Goal: Information Seeking & Learning: Understand process/instructions

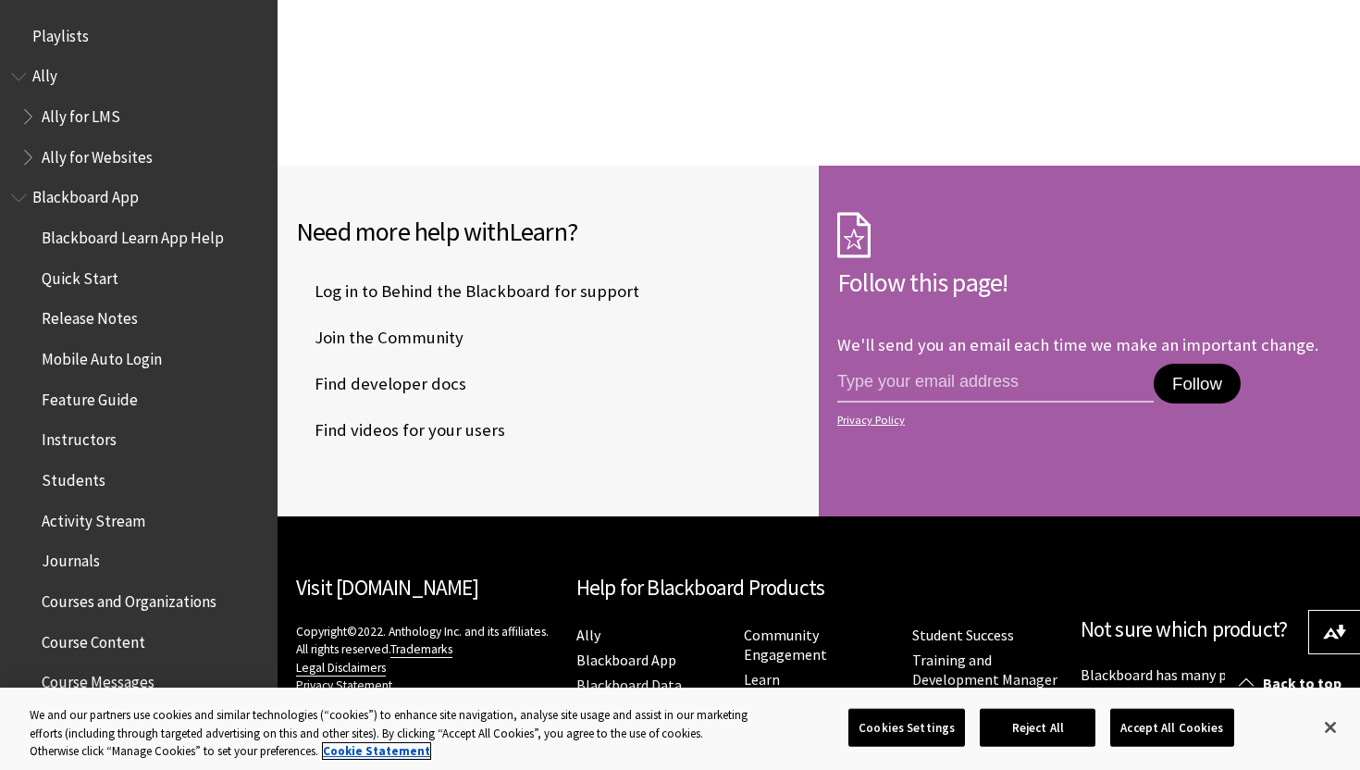
scroll to position [1759, 0]
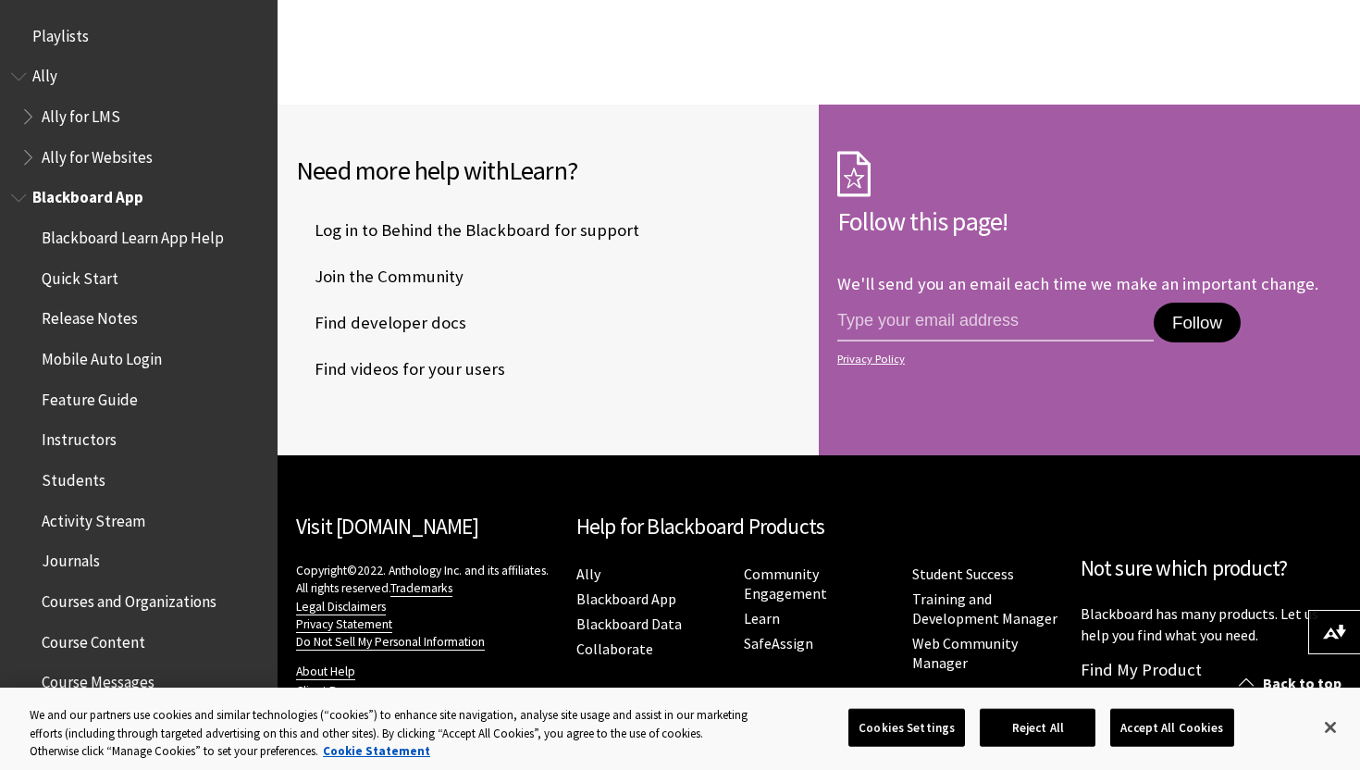
click at [75, 485] on span "Students" at bounding box center [74, 477] width 64 height 25
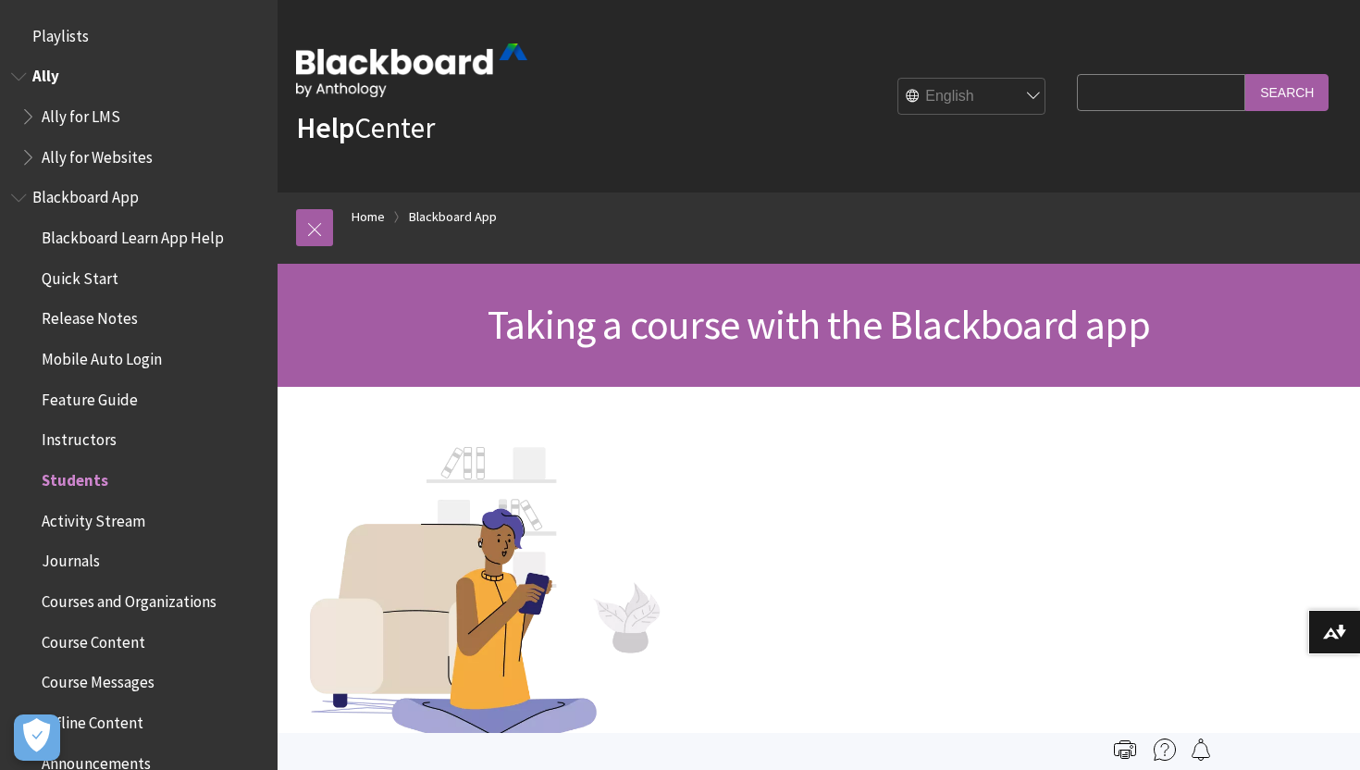
click at [28, 81] on span "Book outline for Anthology Ally Help" at bounding box center [20, 72] width 19 height 23
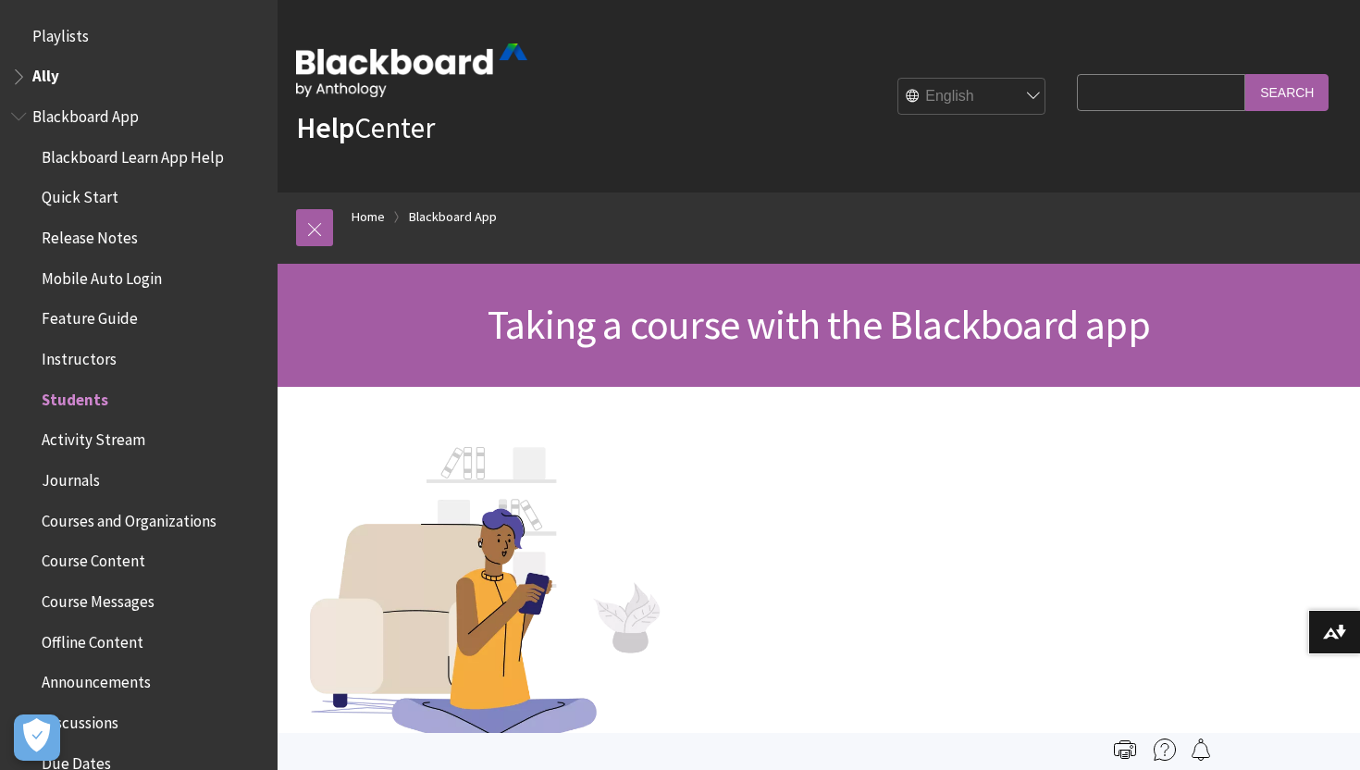
click at [28, 81] on span "Book outline for Anthology Ally Help" at bounding box center [20, 72] width 19 height 23
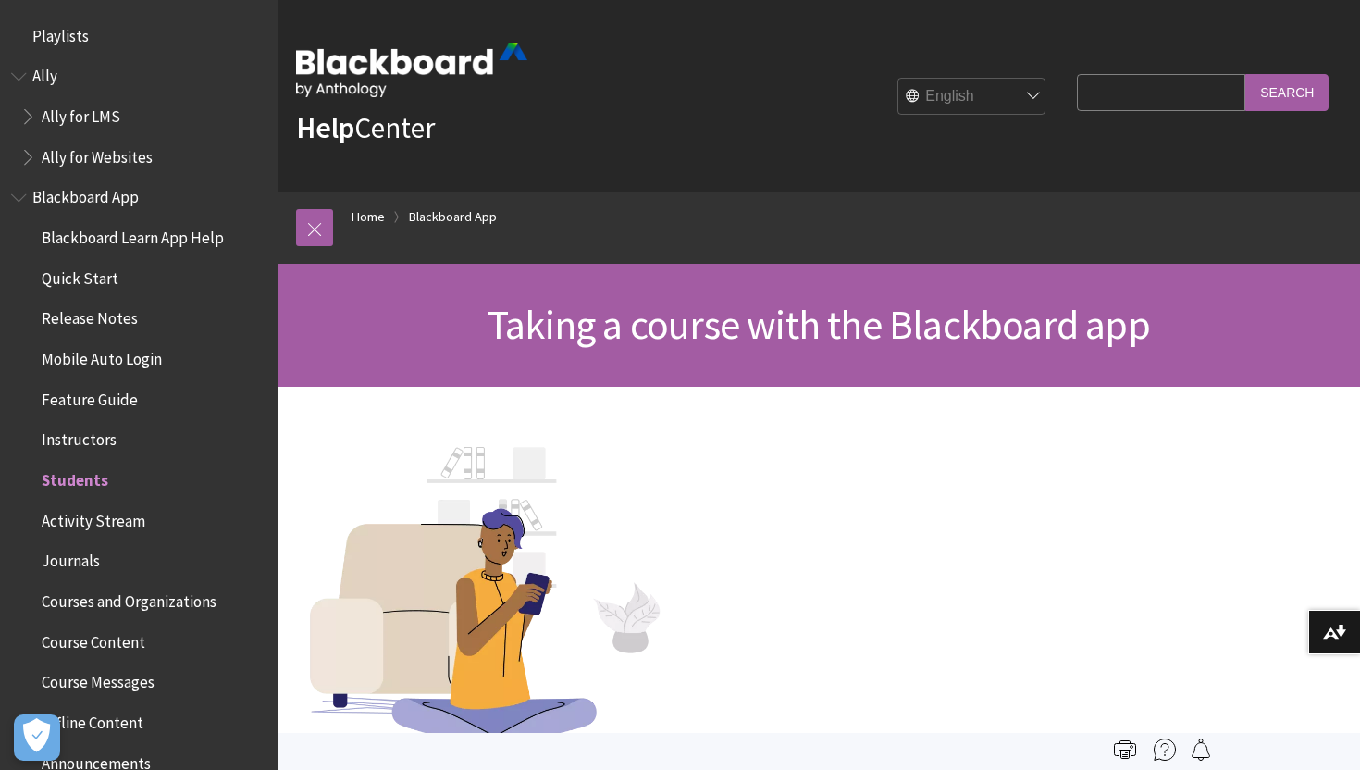
click at [40, 191] on span "Blackboard App" at bounding box center [85, 194] width 106 height 25
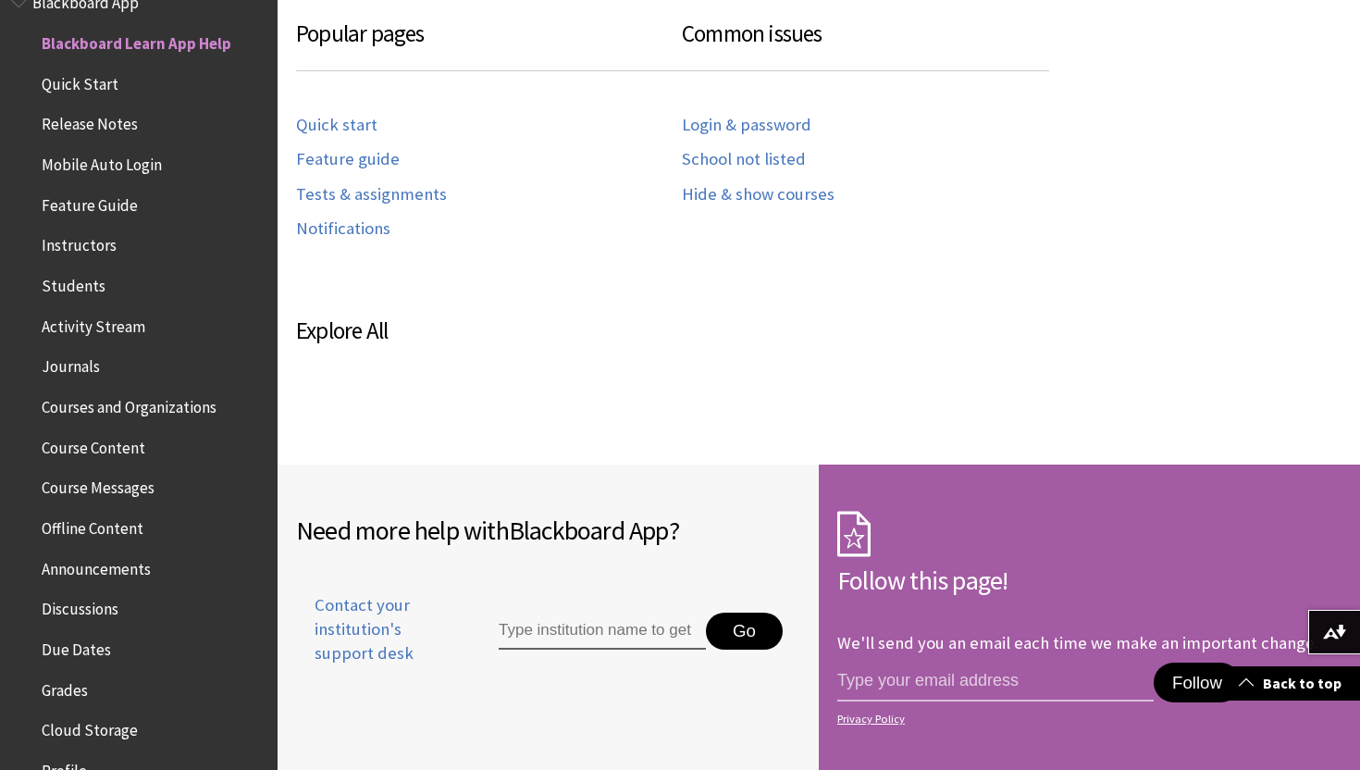
scroll to position [1009, 0]
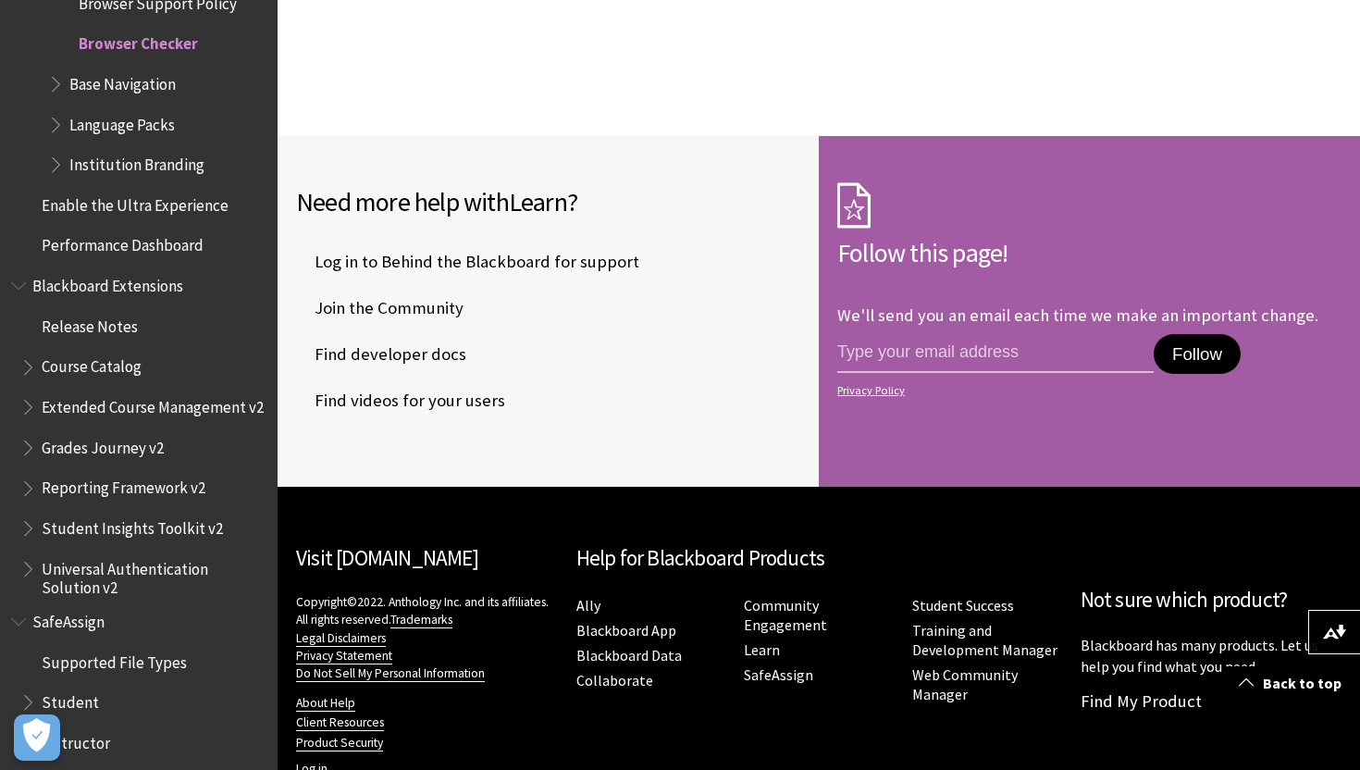
scroll to position [1759, 0]
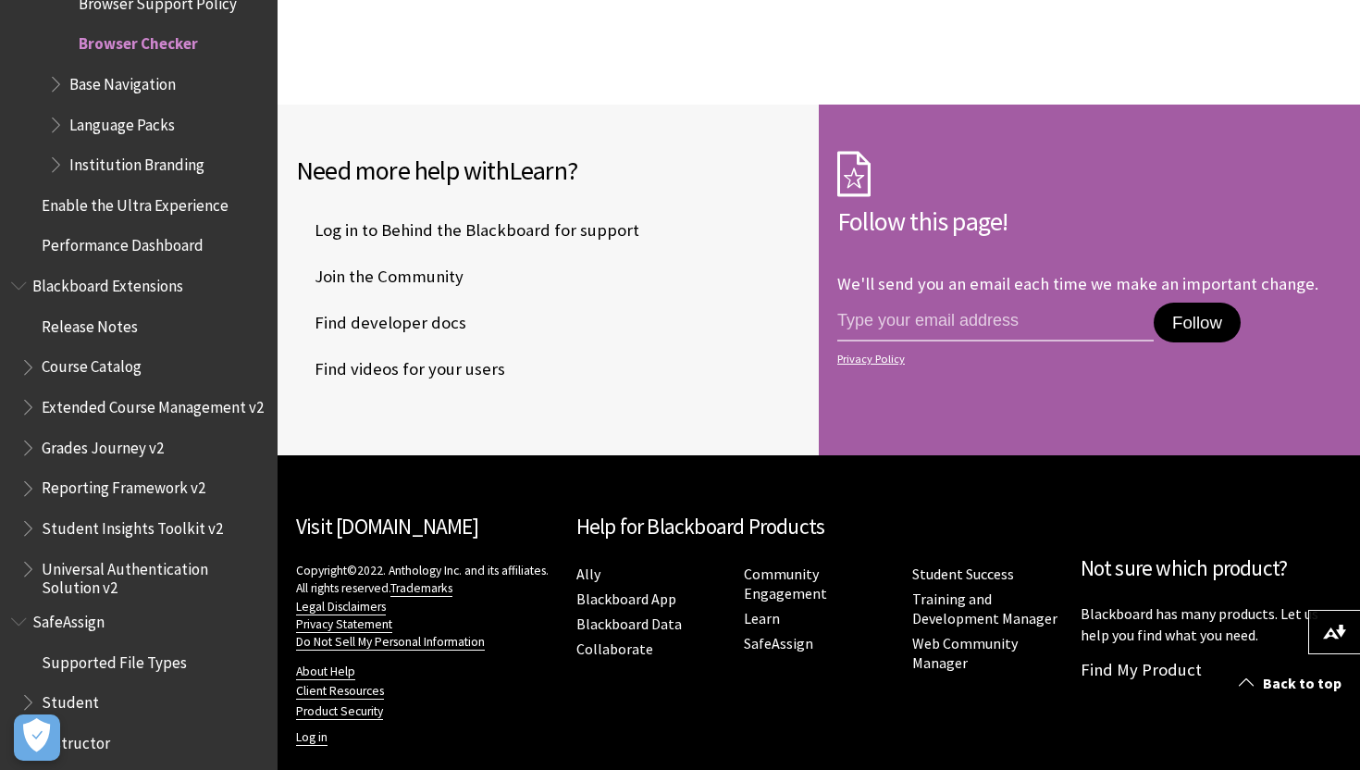
click at [90, 712] on span "Student" at bounding box center [143, 702] width 246 height 31
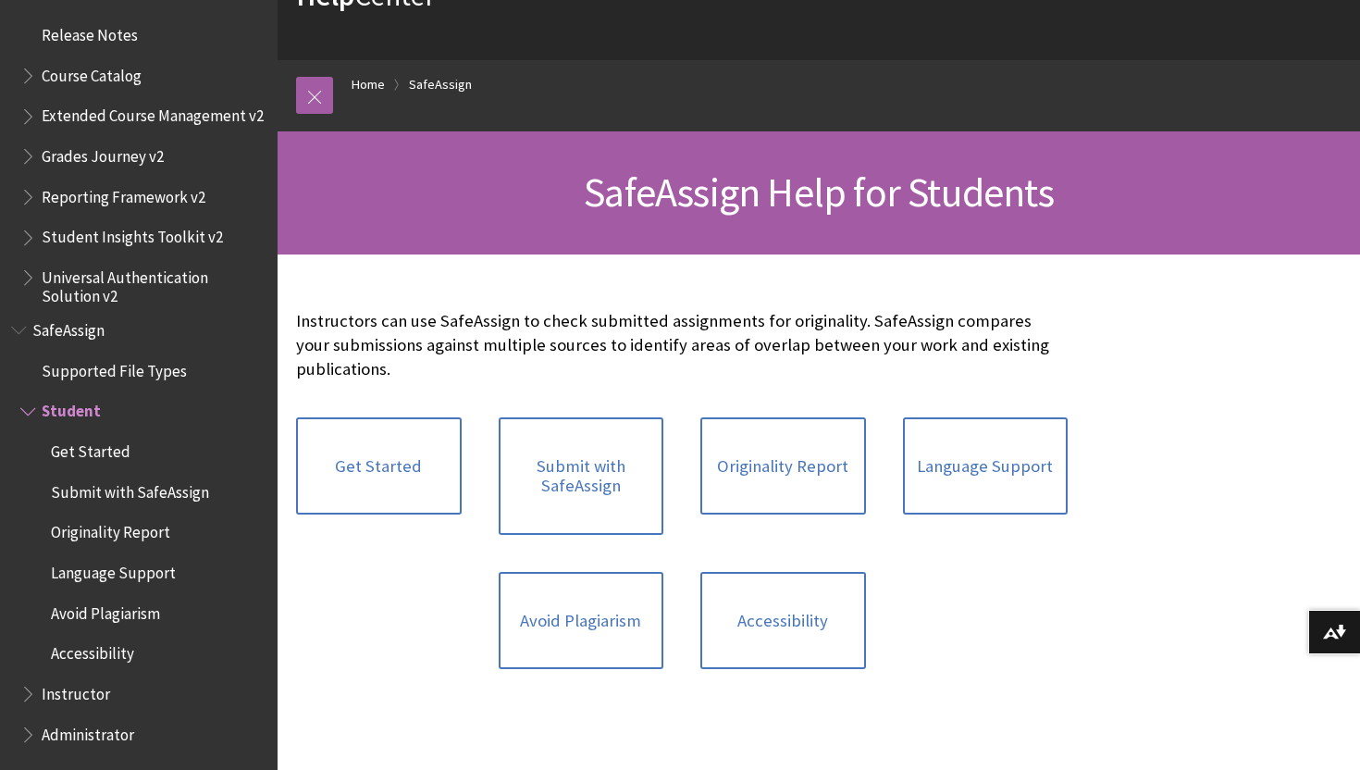
scroll to position [171, 0]
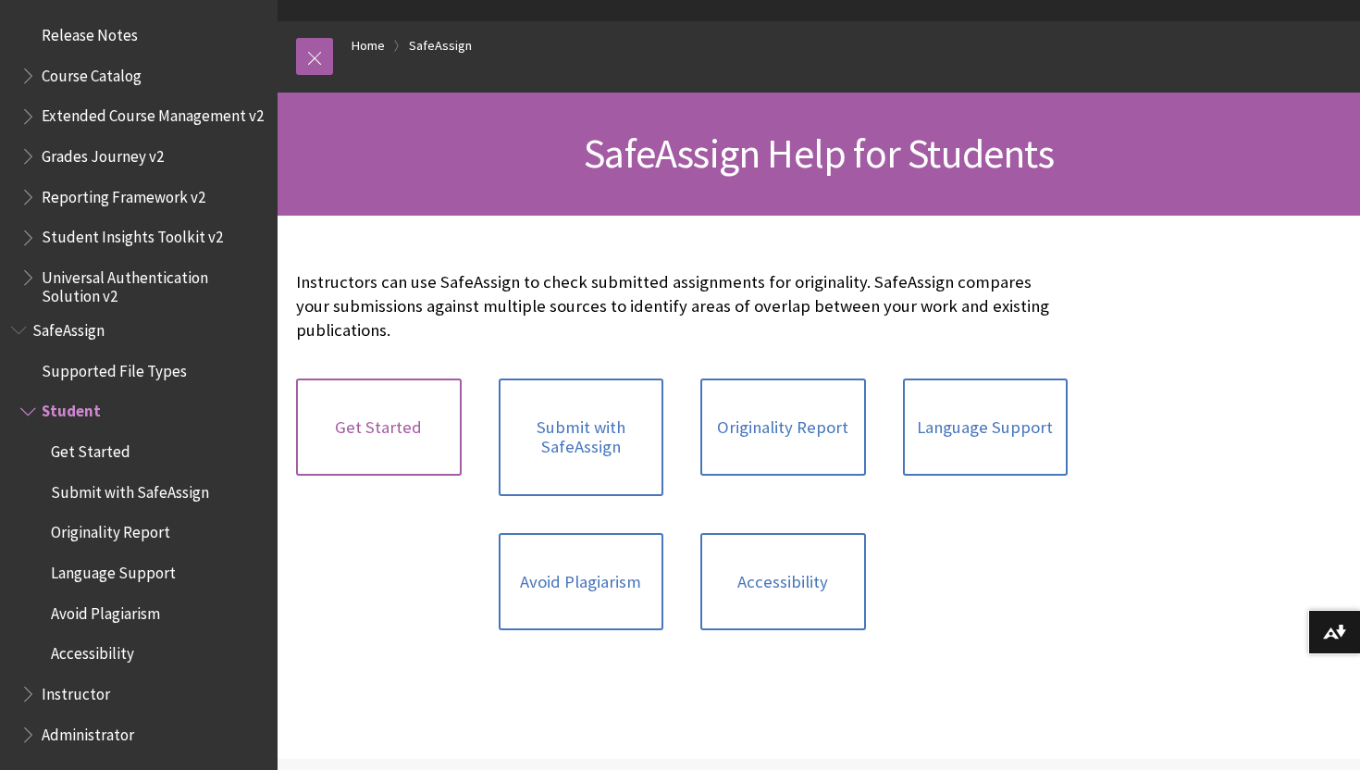
click at [330, 424] on link "Get Started" at bounding box center [379, 428] width 166 height 98
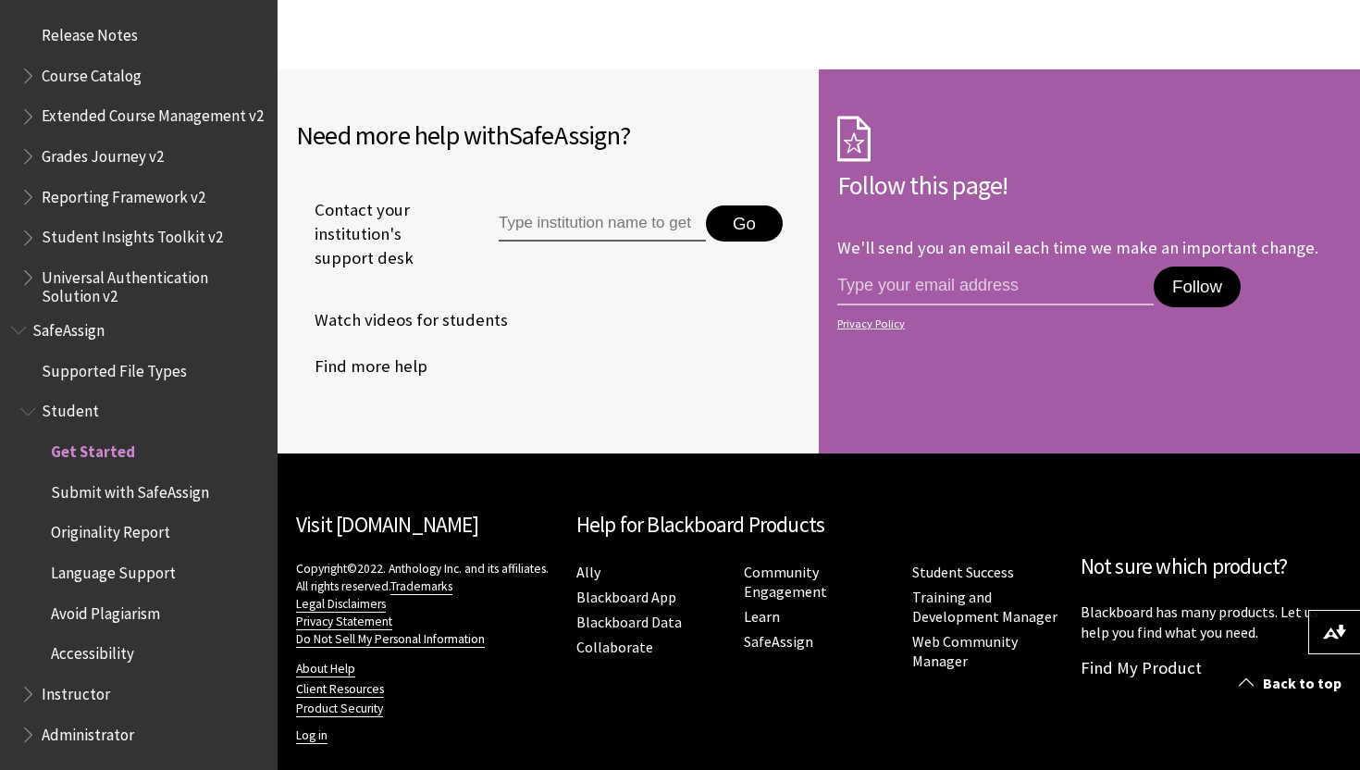
scroll to position [1829, 0]
